Goal: Transaction & Acquisition: Purchase product/service

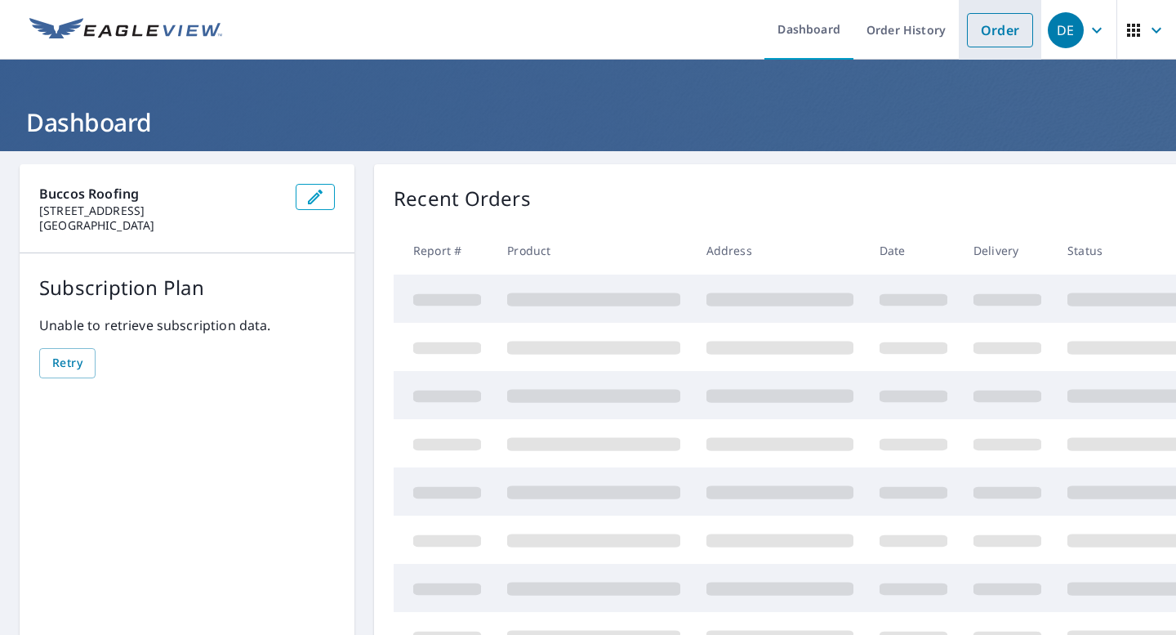
click at [982, 37] on link "Order" at bounding box center [1000, 30] width 66 height 34
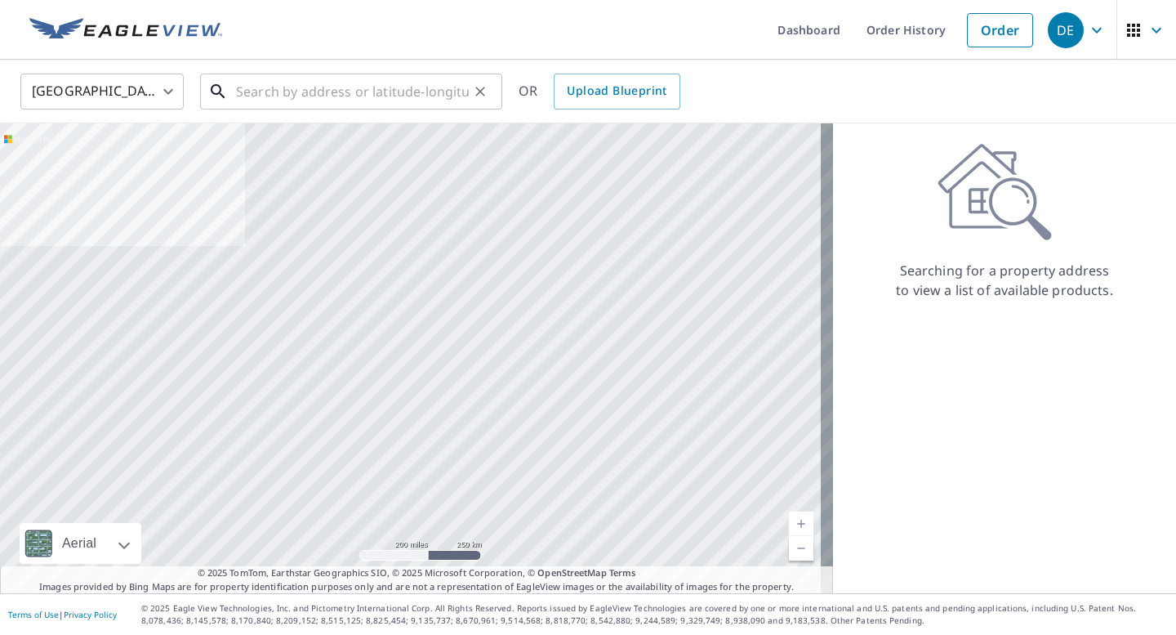
click at [348, 100] on input "text" at bounding box center [352, 92] width 233 height 46
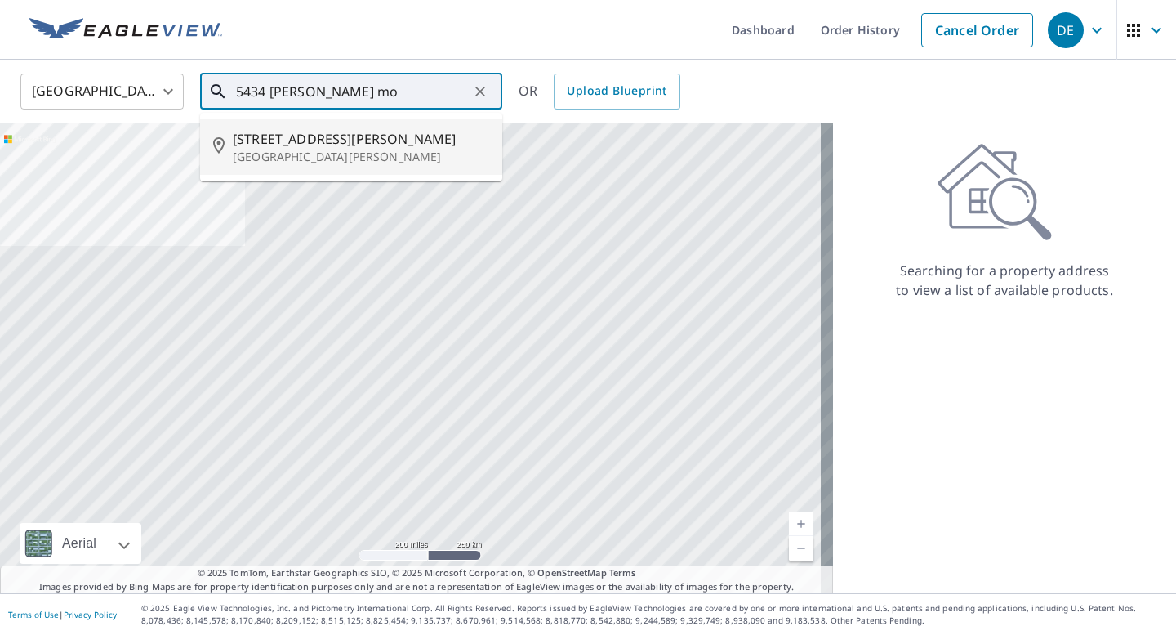
click at [296, 147] on span "[STREET_ADDRESS][PERSON_NAME]" at bounding box center [361, 139] width 256 height 20
type input "[STREET_ADDRESS][PERSON_NAME][PERSON_NAME]"
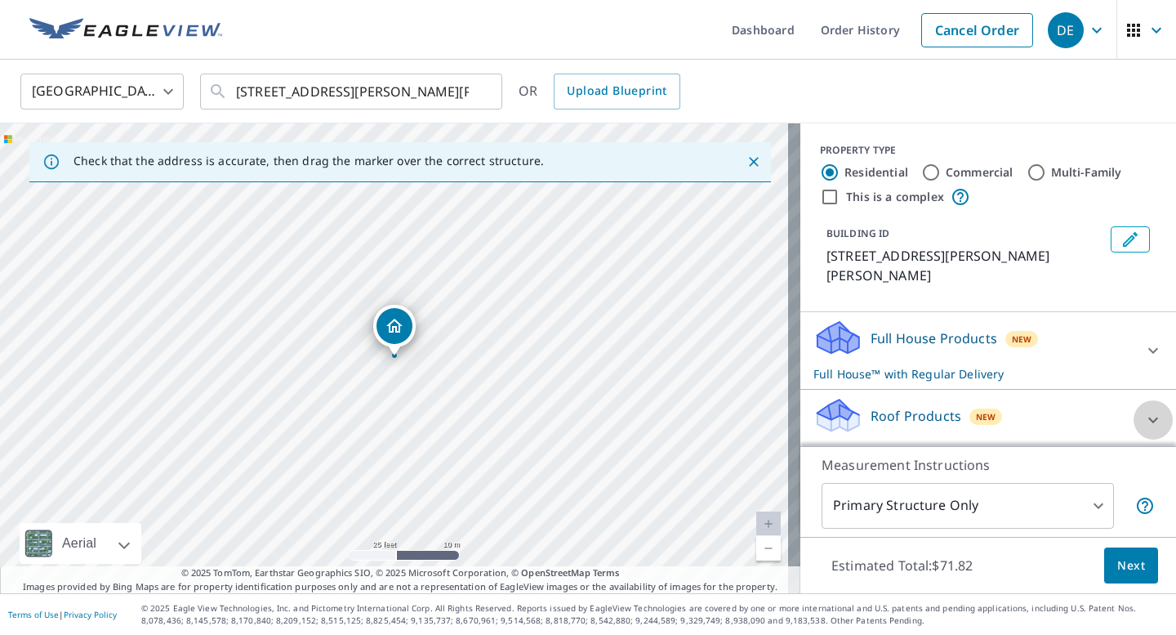
click at [1143, 418] on icon at bounding box center [1153, 420] width 20 height 20
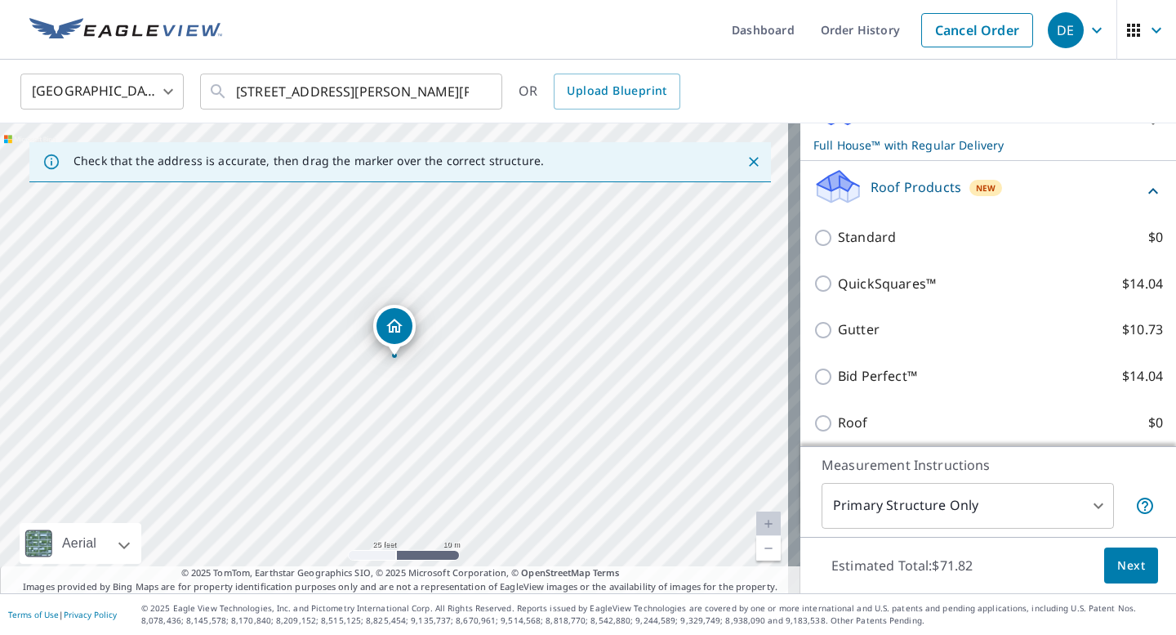
scroll to position [228, 0]
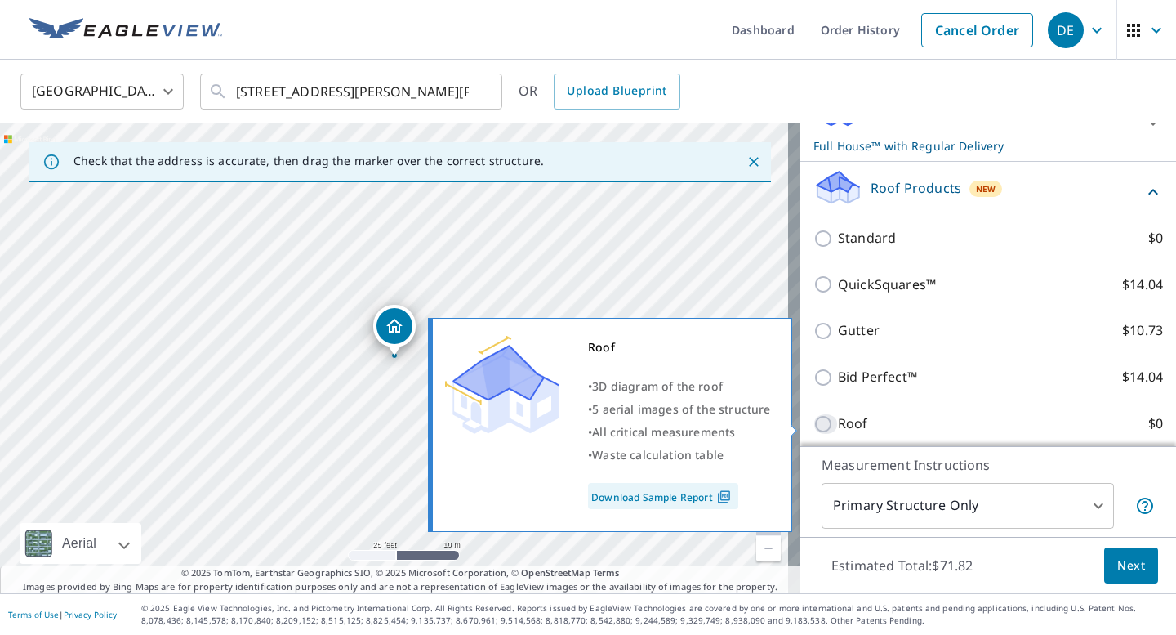
click at [813, 424] on input "Roof $0" at bounding box center [825, 424] width 25 height 20
checkbox input "true"
type input "3"
checkbox input "false"
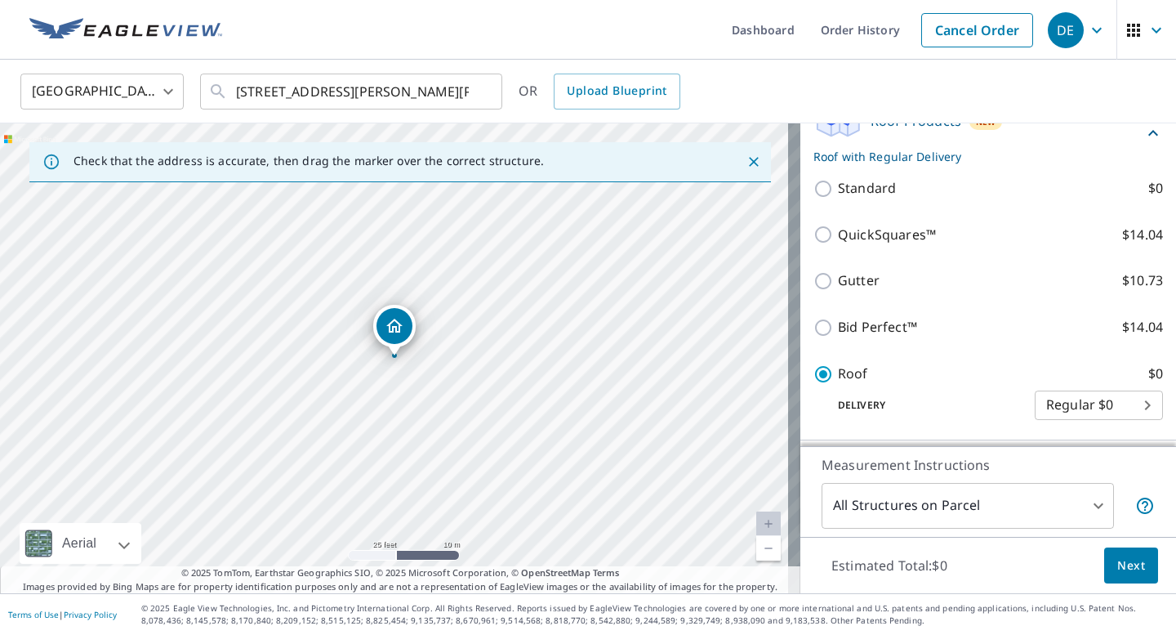
scroll to position [236, 0]
click at [1117, 564] on span "Next" at bounding box center [1131, 565] width 28 height 20
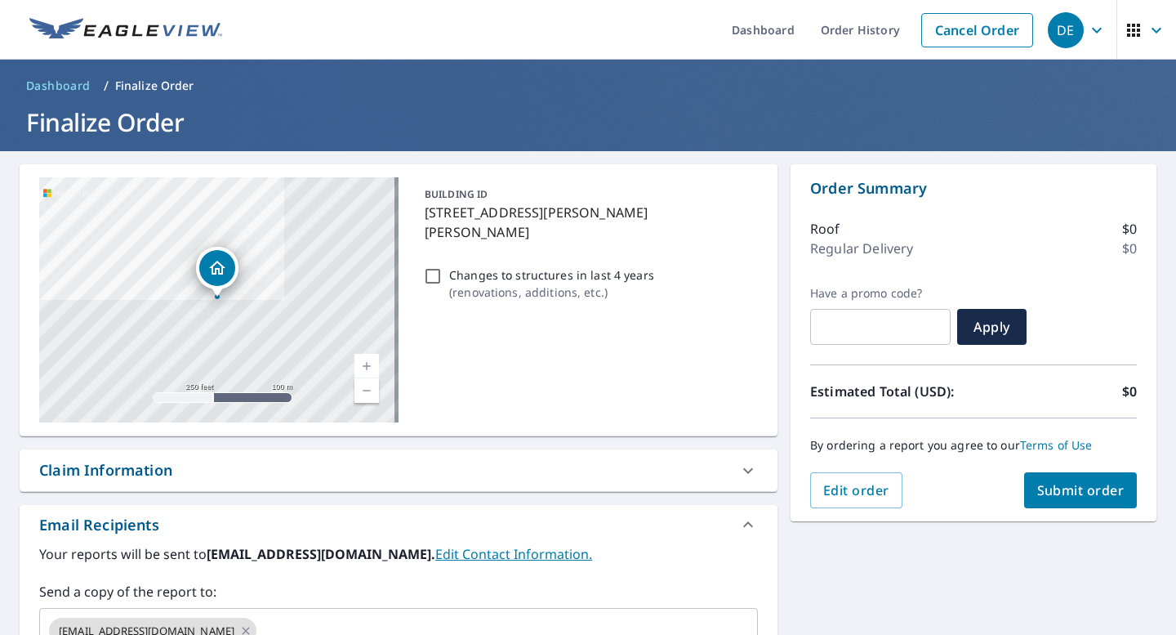
click at [1058, 500] on button "Submit order" at bounding box center [1081, 490] width 114 height 36
checkbox input "true"
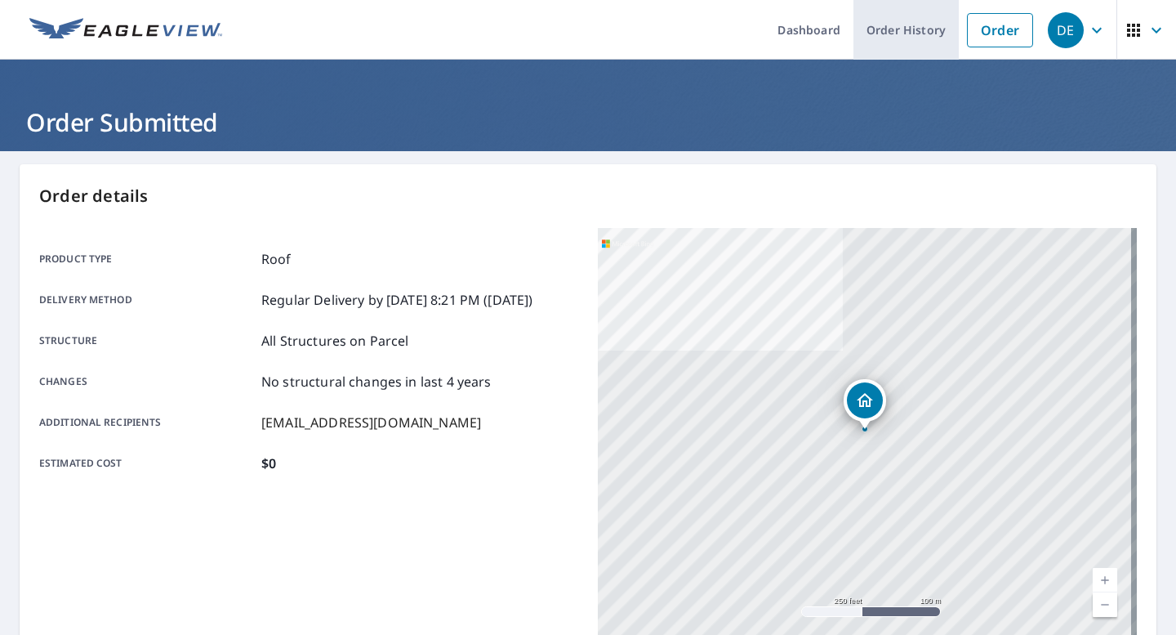
click at [880, 29] on link "Order History" at bounding box center [905, 30] width 105 height 60
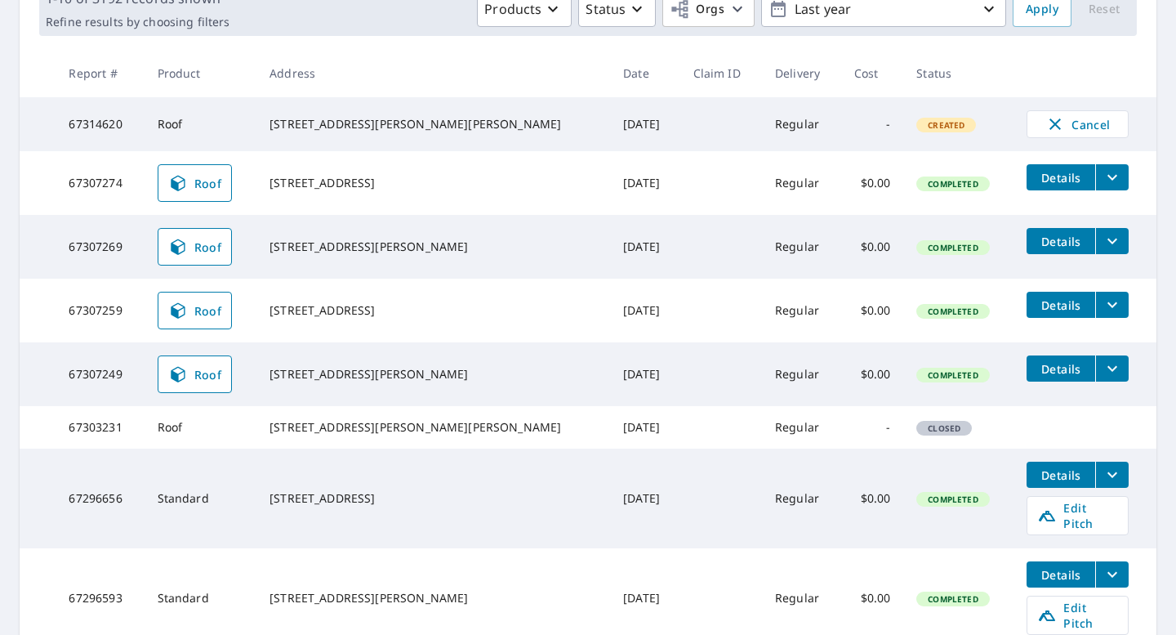
scroll to position [274, 0]
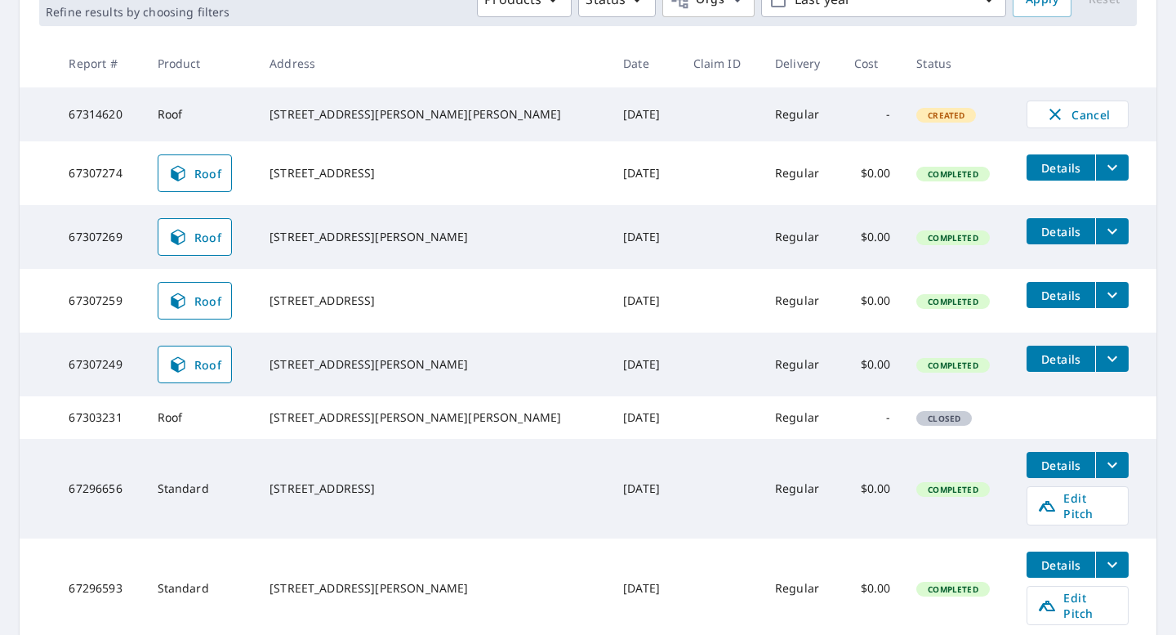
click at [348, 297] on div "[STREET_ADDRESS]" at bounding box center [433, 300] width 327 height 16
click at [378, 180] on div "[STREET_ADDRESS]" at bounding box center [433, 173] width 327 height 16
click at [1097, 170] on button "filesDropdownBtn-67307274" at bounding box center [1111, 167] width 33 height 26
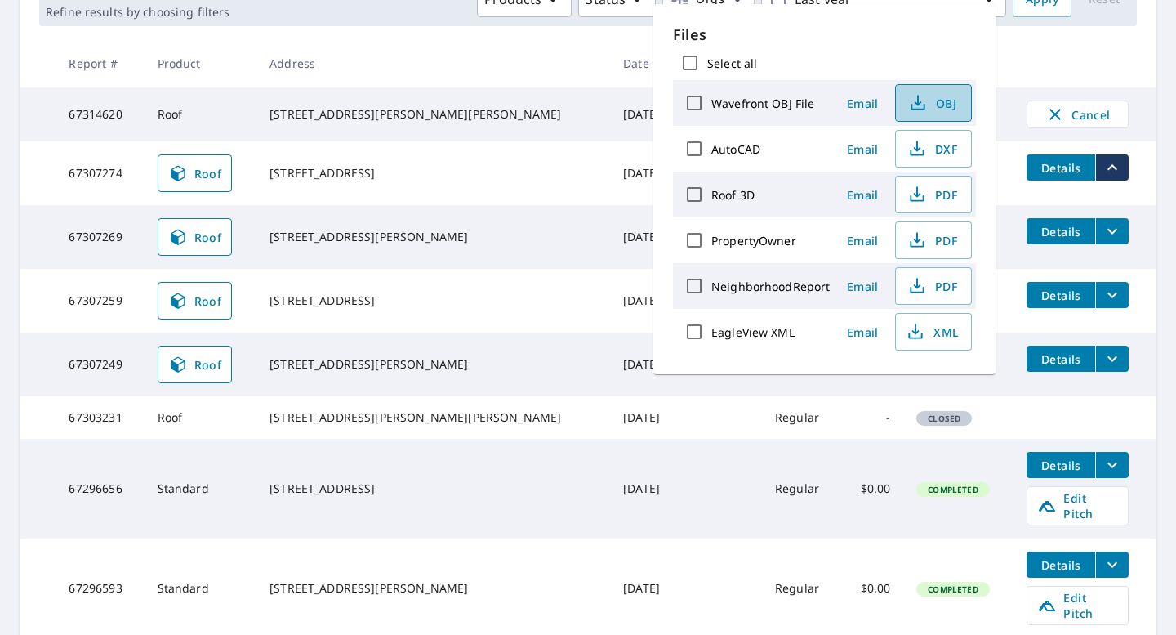
click at [938, 100] on span "OBJ" at bounding box center [932, 103] width 52 height 20
click at [946, 332] on span "XML" at bounding box center [932, 332] width 52 height 20
click at [927, 195] on span "PDF" at bounding box center [932, 195] width 52 height 20
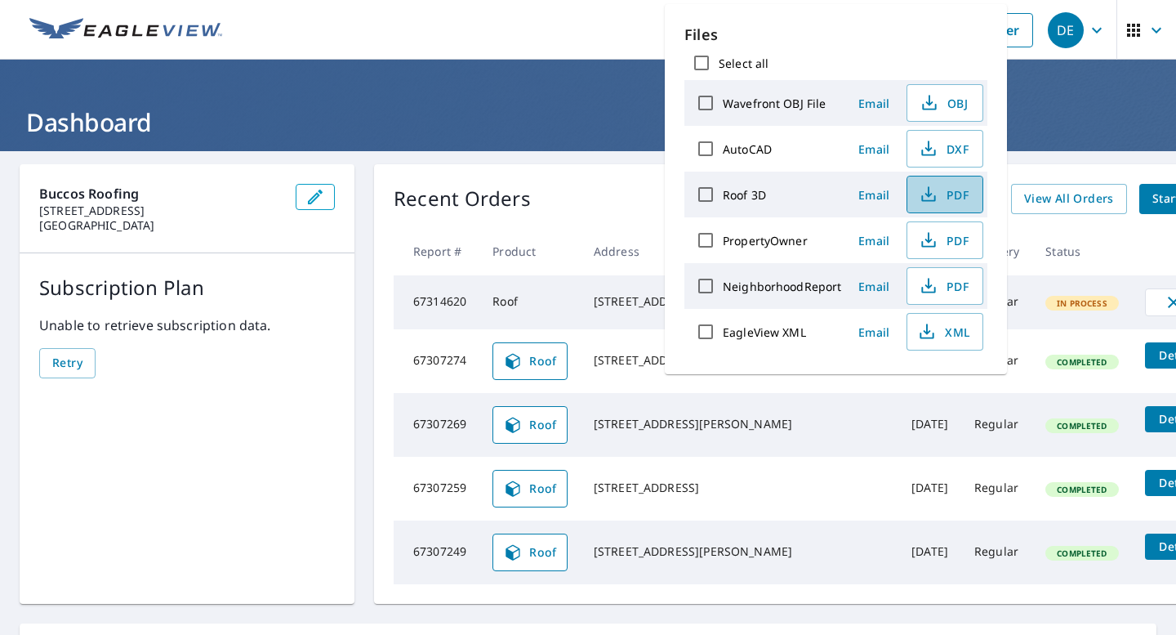
click at [966, 190] on span "PDF" at bounding box center [943, 195] width 52 height 20
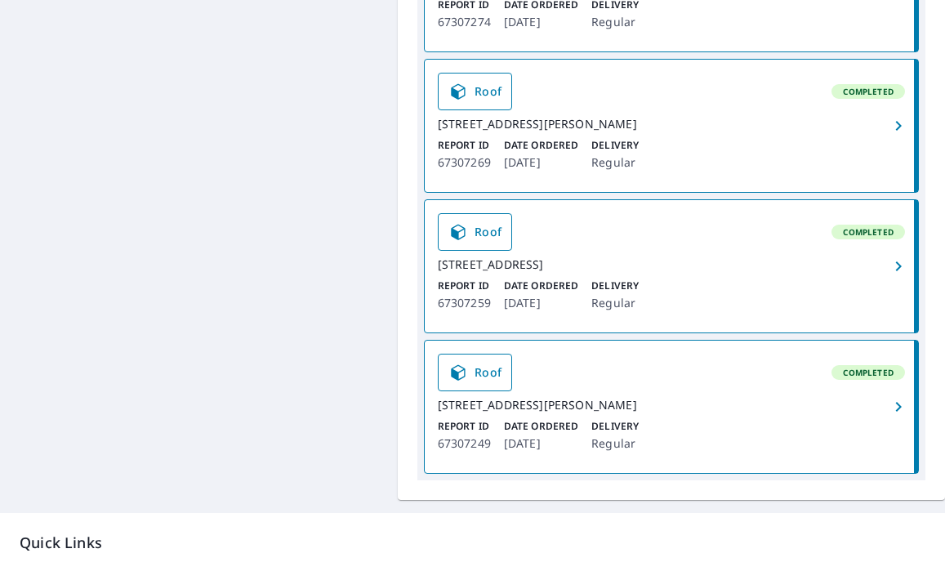
scroll to position [483, 0]
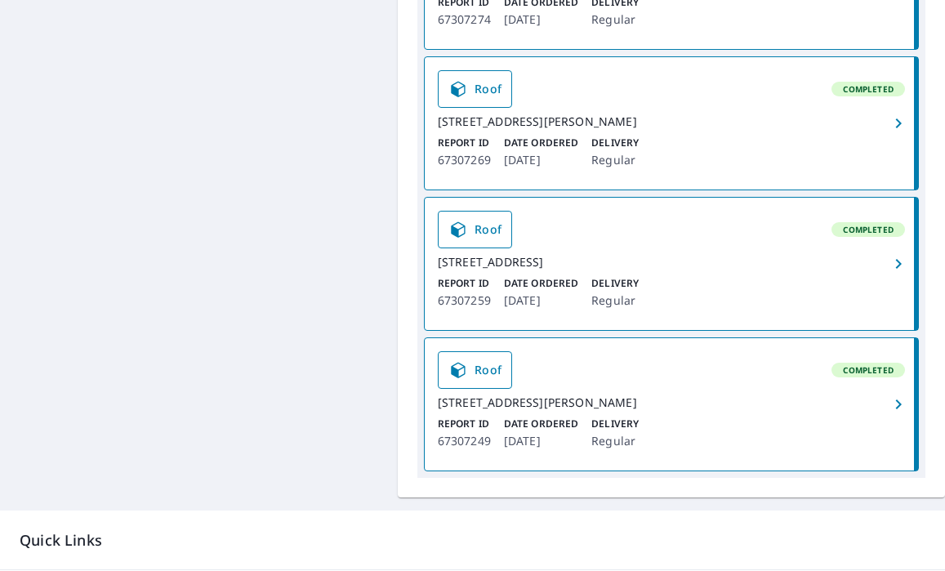
click at [889, 274] on icon "button" at bounding box center [899, 264] width 20 height 20
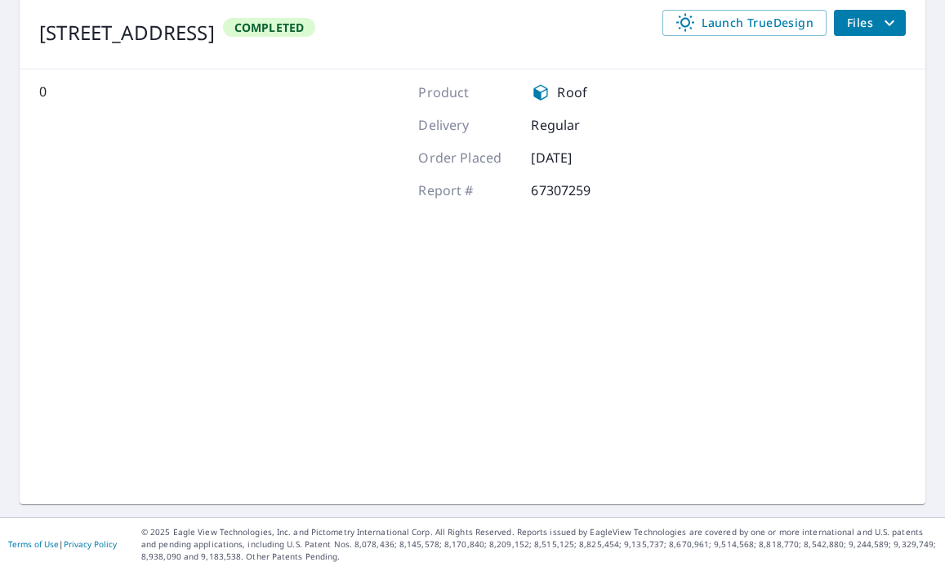
scroll to position [203, 0]
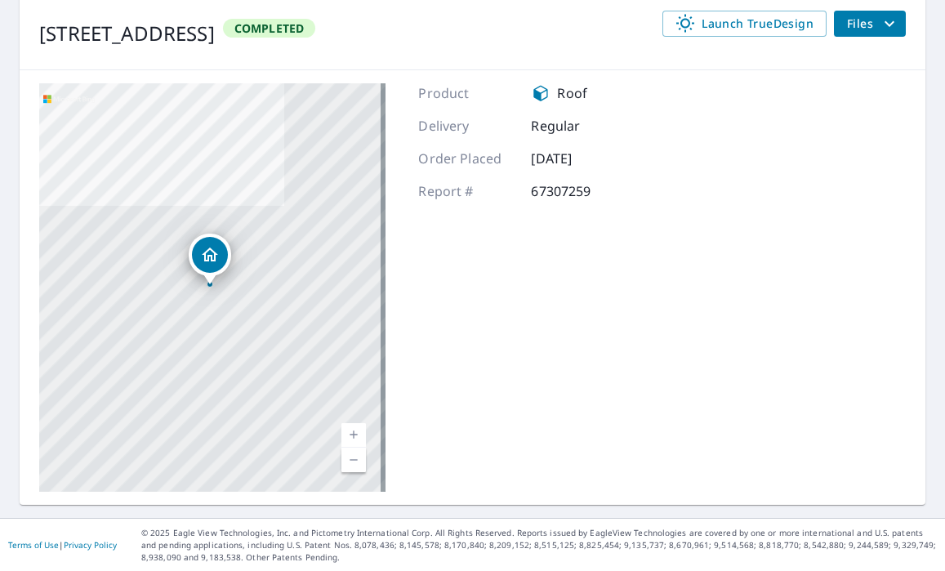
click at [849, 16] on span "Files" at bounding box center [873, 24] width 52 height 20
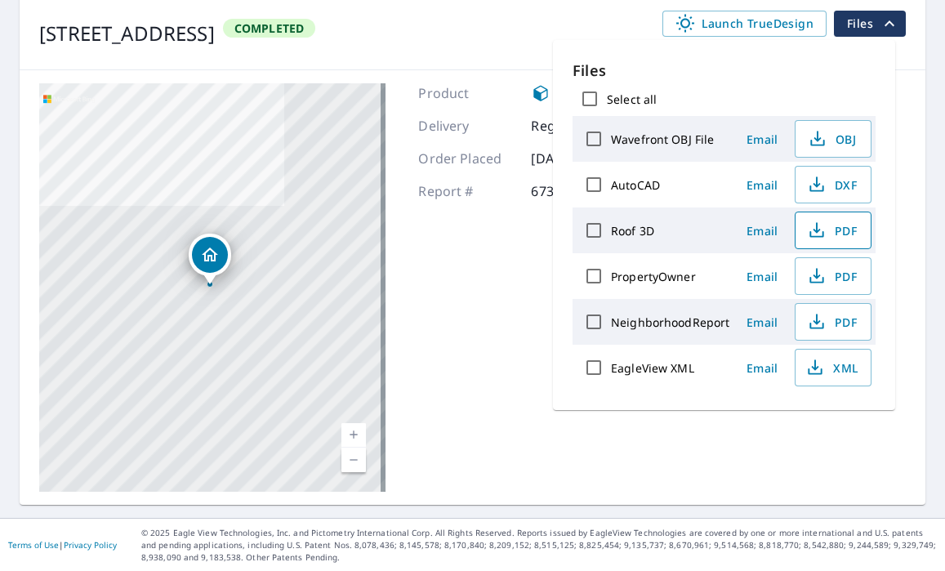
click at [828, 221] on span "PDF" at bounding box center [831, 231] width 52 height 20
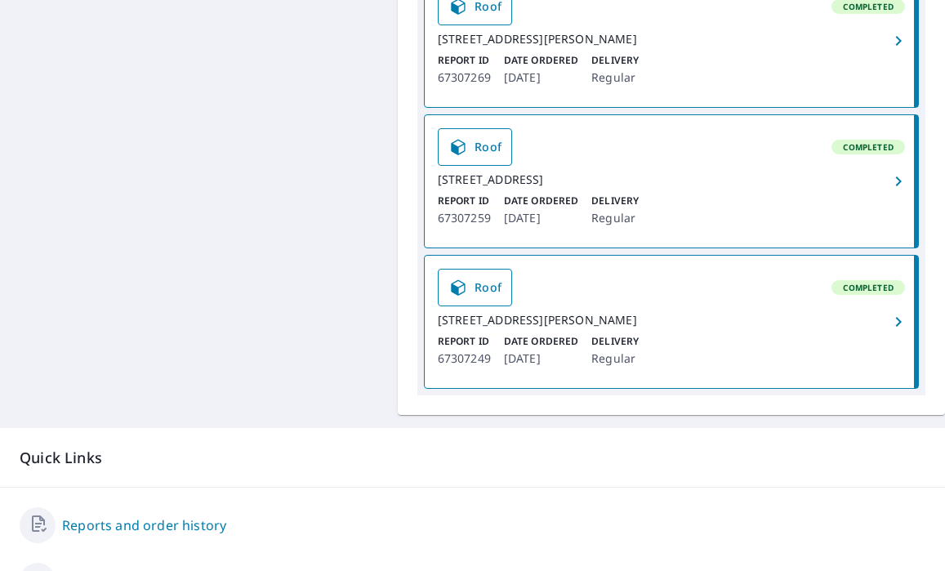
click at [519, 327] on div "[STREET_ADDRESS][PERSON_NAME]" at bounding box center [671, 320] width 467 height 15
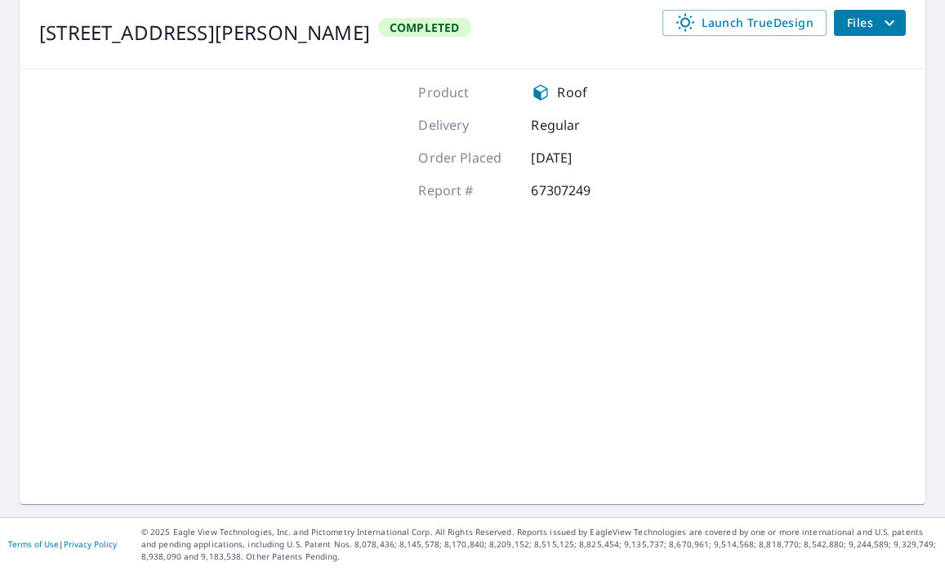
scroll to position [203, 0]
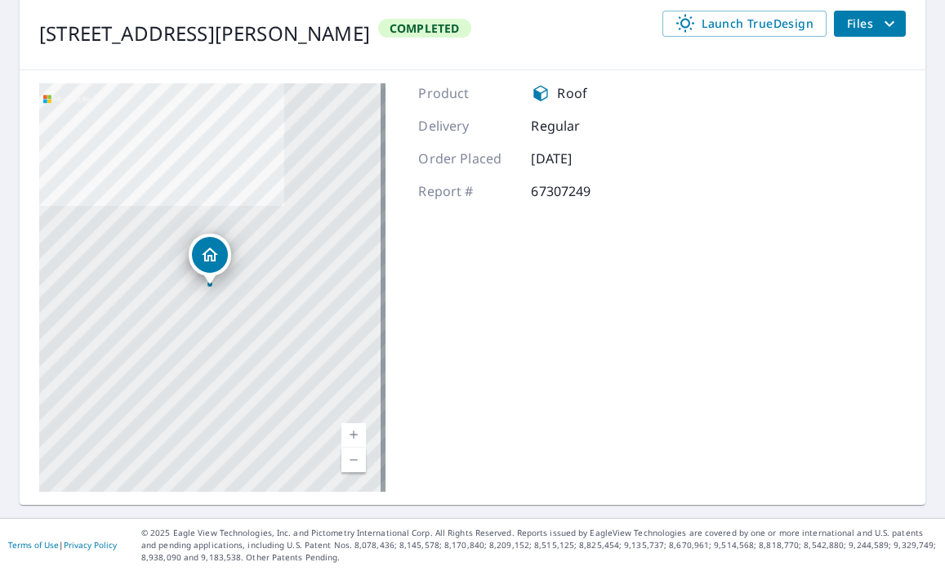
click at [853, 28] on span "Files" at bounding box center [873, 24] width 52 height 20
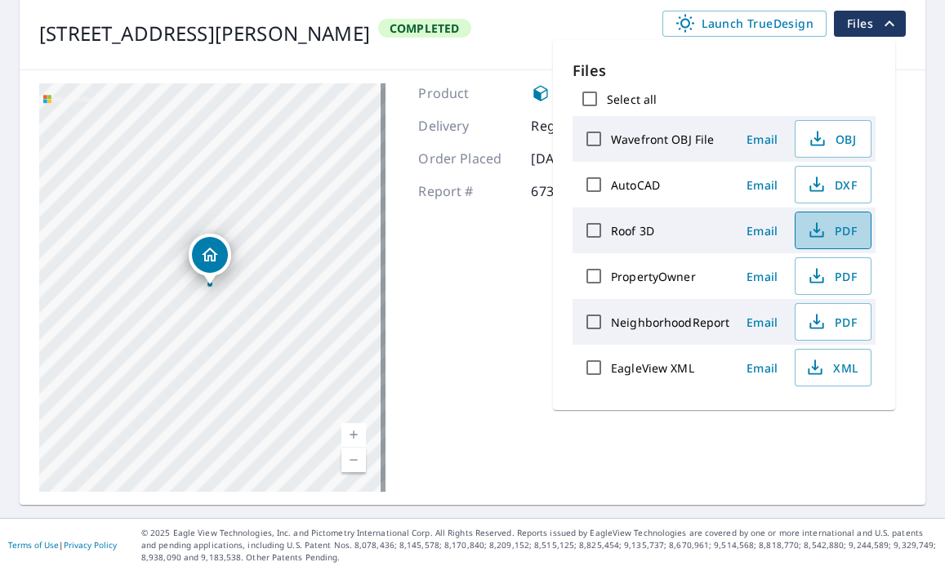
click at [835, 229] on span "PDF" at bounding box center [831, 231] width 52 height 20
